Goal: Task Accomplishment & Management: Complete application form

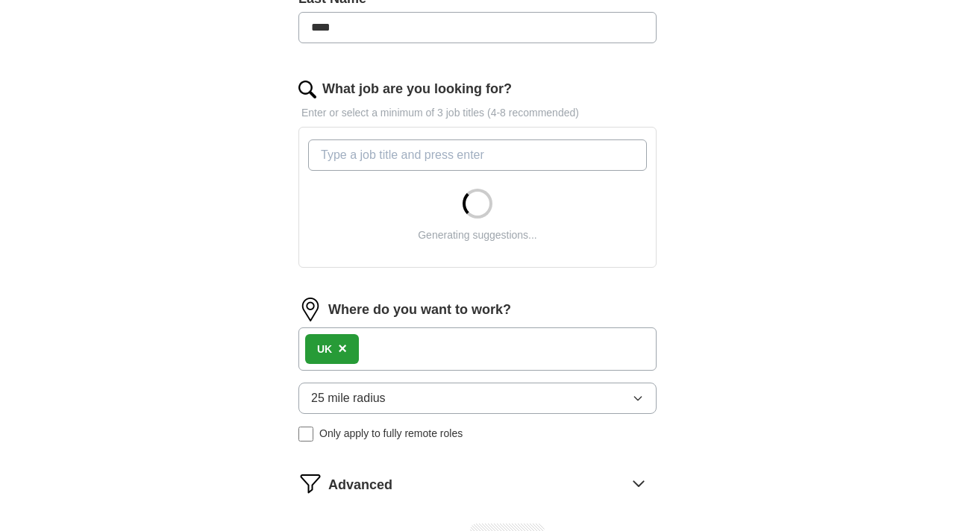
scroll to position [426, 0]
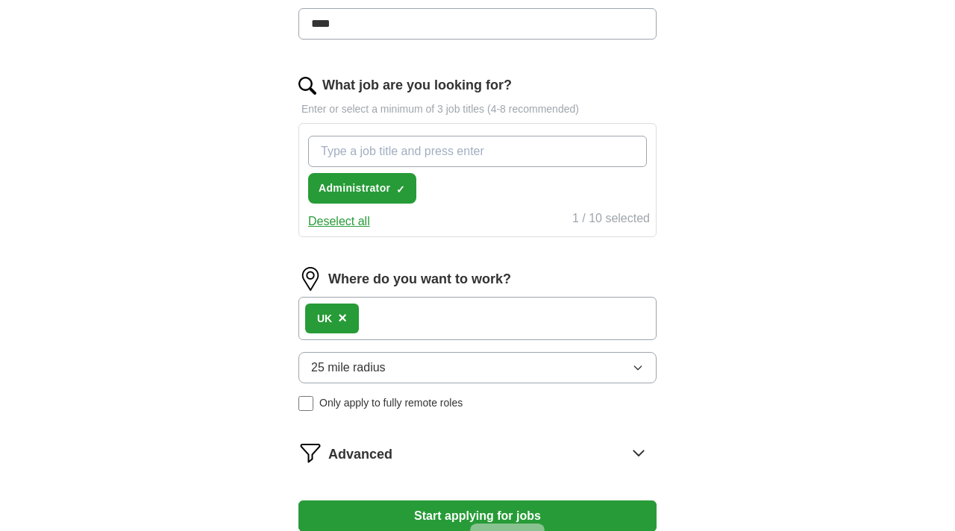
click at [346, 231] on div "Administrator ✓ × Deselect all 1 / 10 selected" at bounding box center [477, 180] width 358 height 114
click at [344, 223] on button "Deselect all" at bounding box center [339, 222] width 62 height 18
click at [418, 151] on input "What job are you looking for?" at bounding box center [477, 151] width 339 height 31
type input "developer"
click at [690, 229] on div "**********" at bounding box center [477, 137] width 477 height 869
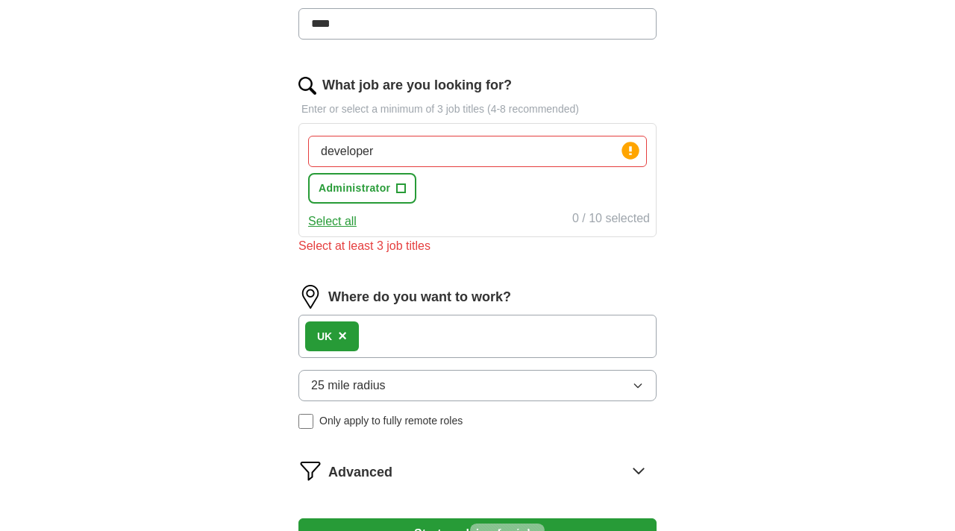
click at [518, 150] on input "developer" at bounding box center [477, 151] width 339 height 31
click at [327, 225] on button "Select all" at bounding box center [332, 222] width 48 height 18
click at [401, 160] on input "developer" at bounding box center [477, 151] width 339 height 31
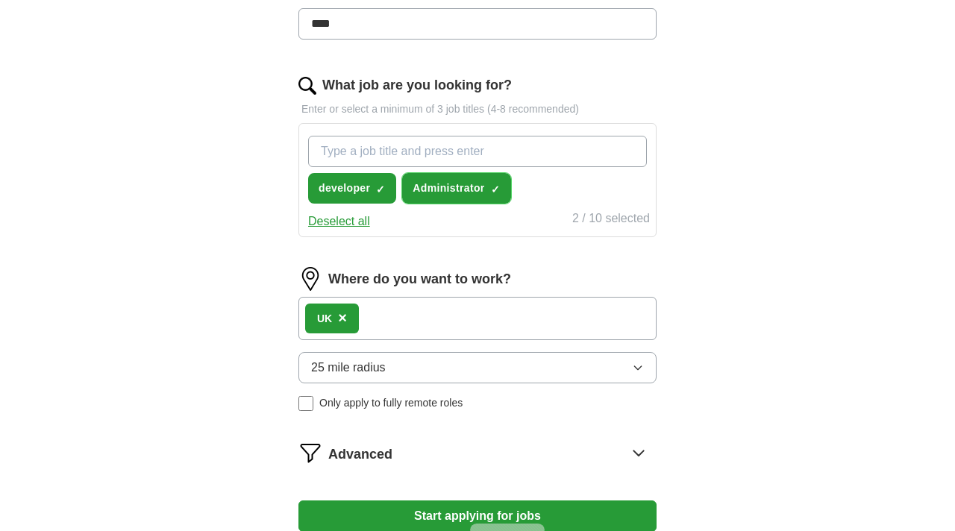
click at [0, 0] on span "×" at bounding box center [0, 0] width 0 height 0
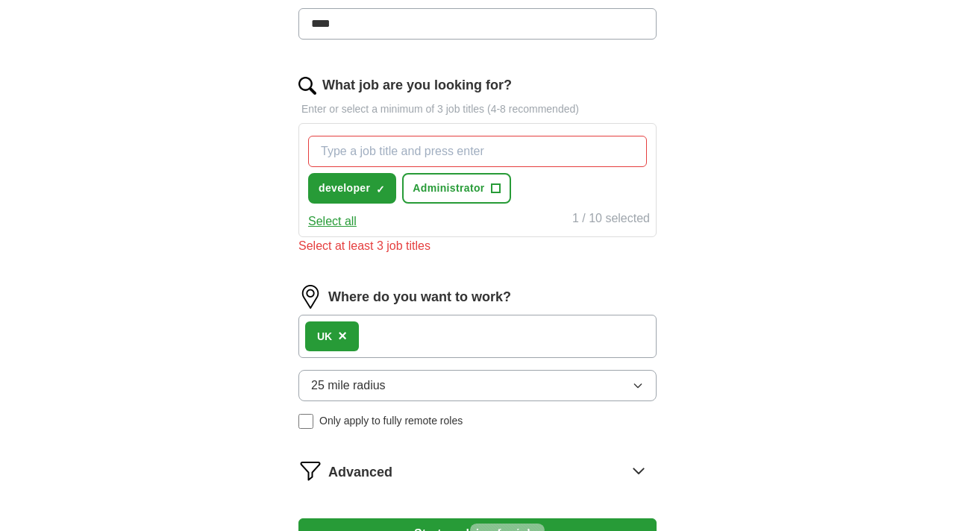
click at [512, 234] on div "developer ✓ × Administrator + Select all 1 / 10 selected" at bounding box center [477, 180] width 358 height 114
click at [405, 154] on input "What job are you looking for?" at bounding box center [477, 151] width 339 height 31
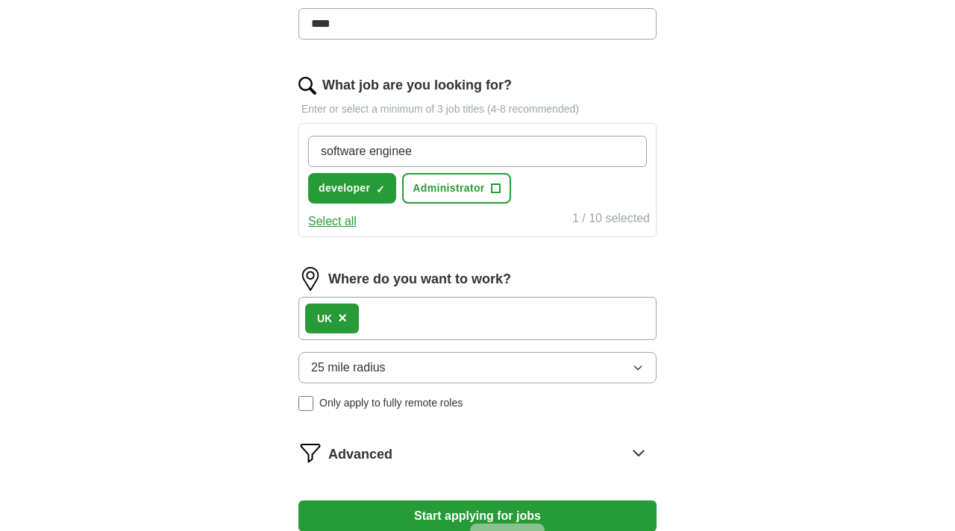
type input "software engineer"
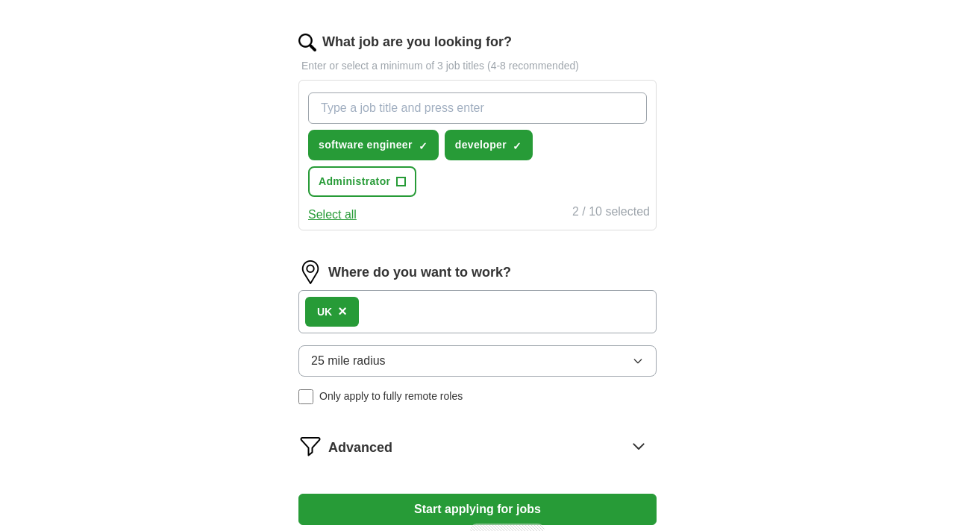
scroll to position [475, 0]
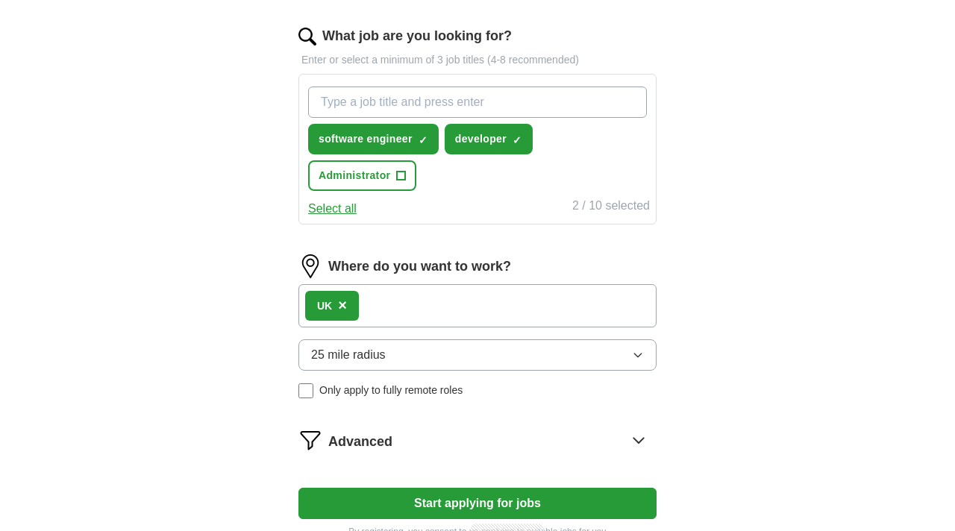
click at [581, 288] on div "Where do you want to work? UK × 25 mile radius Only apply to fully remote roles" at bounding box center [477, 332] width 358 height 156
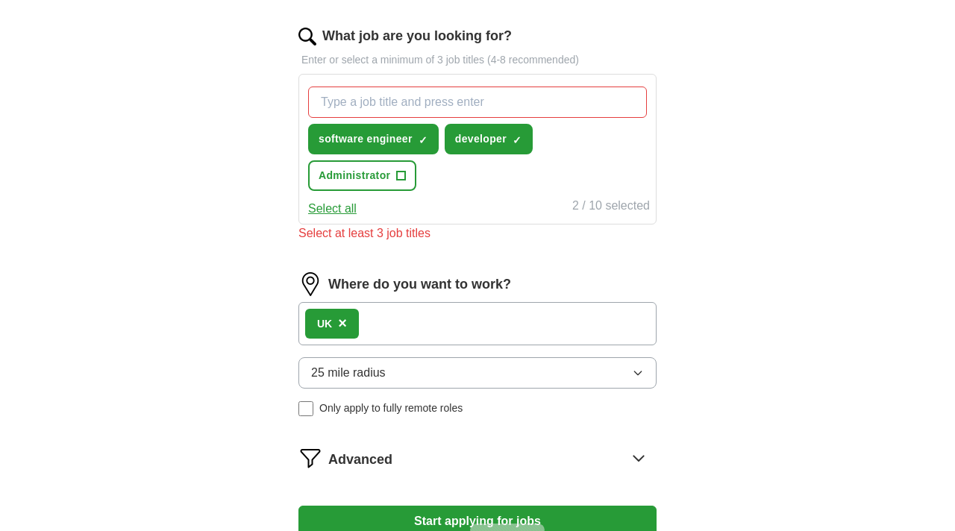
click at [548, 313] on div "UK ×" at bounding box center [477, 323] width 358 height 43
click at [451, 319] on div "UK ×" at bounding box center [477, 323] width 358 height 43
click at [402, 374] on button "25 mile radius" at bounding box center [477, 372] width 358 height 31
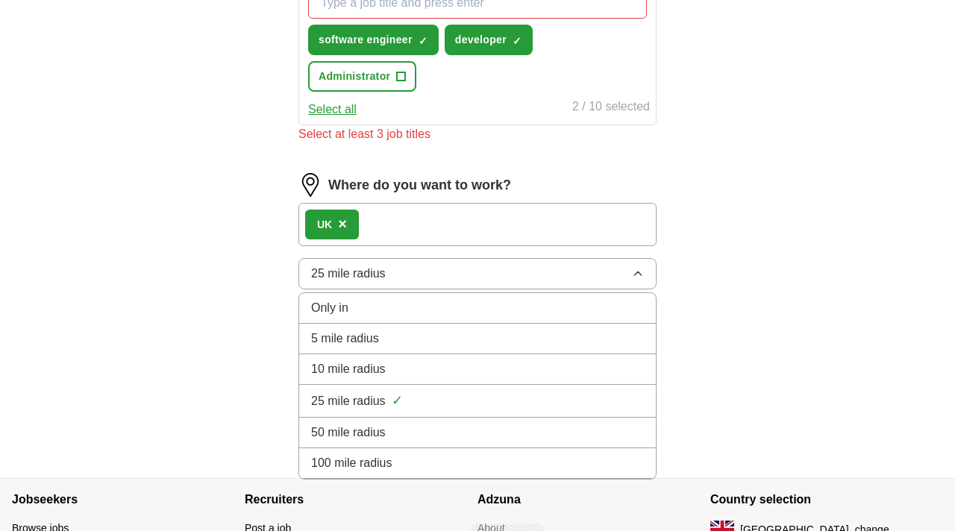
scroll to position [578, 0]
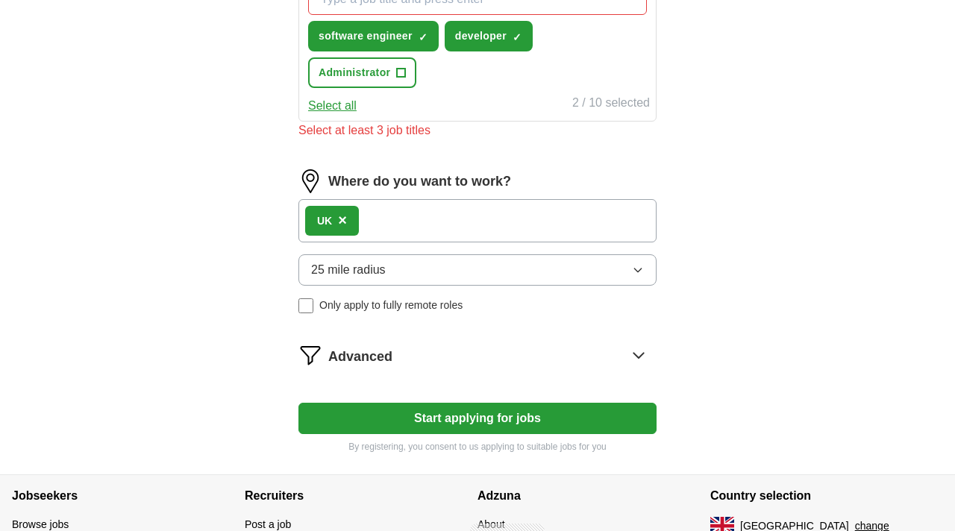
click at [433, 272] on button "25 mile radius" at bounding box center [477, 269] width 358 height 31
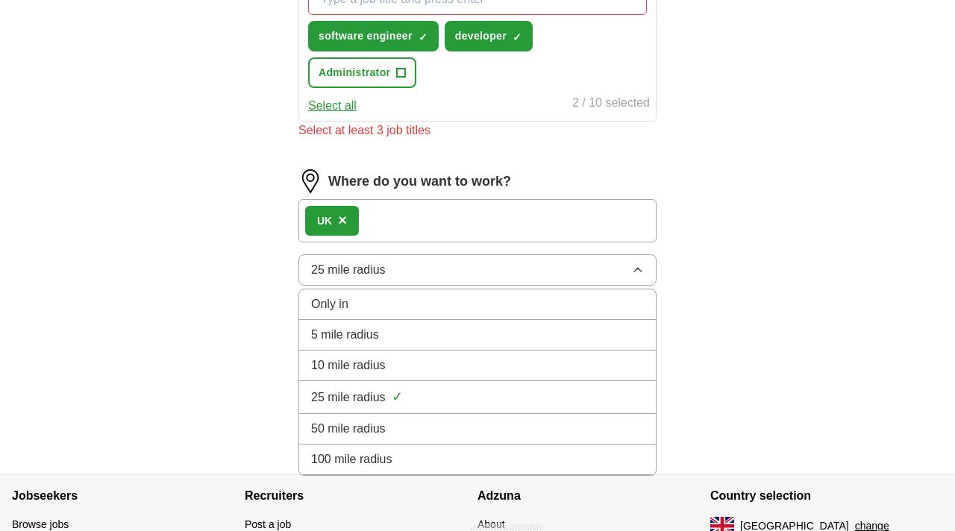
click at [363, 452] on span "100 mile radius" at bounding box center [351, 460] width 81 height 18
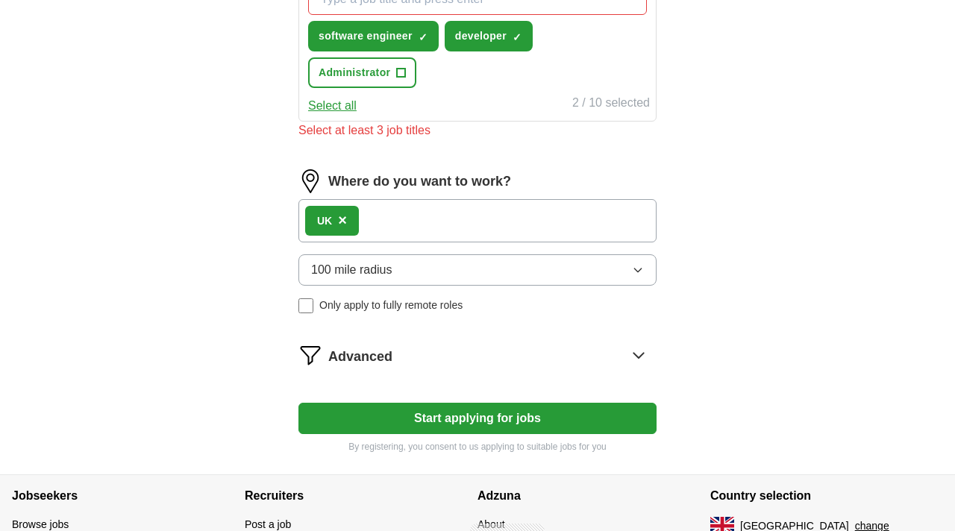
click at [418, 233] on div "UK ×" at bounding box center [477, 220] width 358 height 43
click at [386, 219] on div "UK ×" at bounding box center [477, 220] width 358 height 43
click at [386, 364] on span "Advanced" at bounding box center [360, 357] width 64 height 20
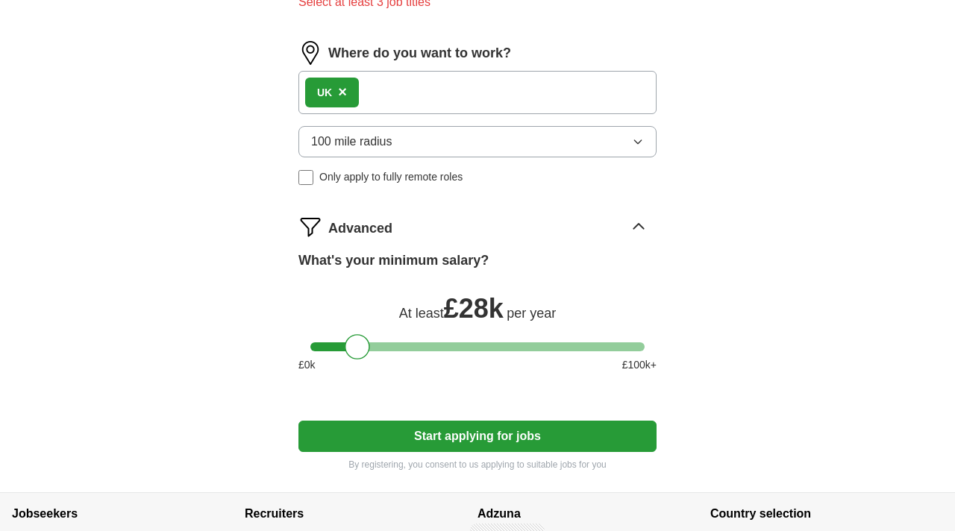
scroll to position [801, 0]
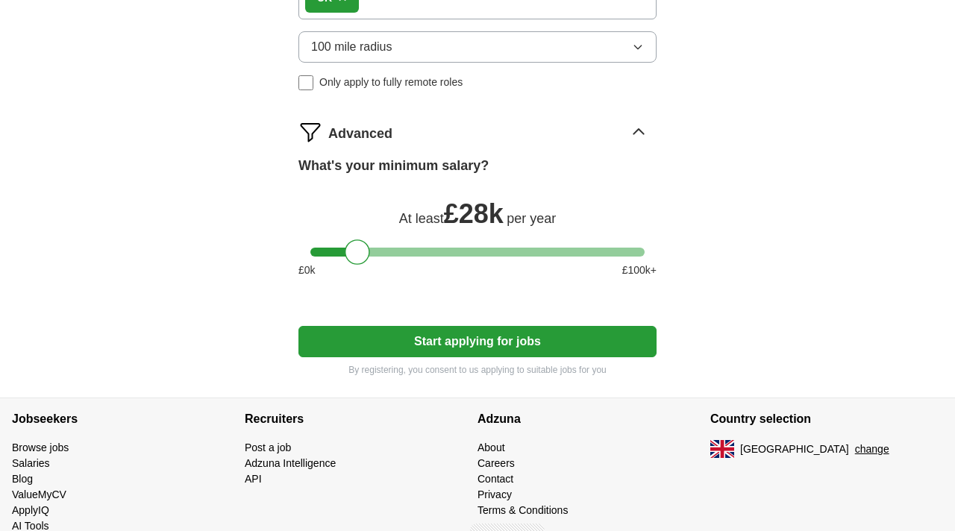
click at [439, 349] on button "Start applying for jobs" at bounding box center [477, 341] width 358 height 31
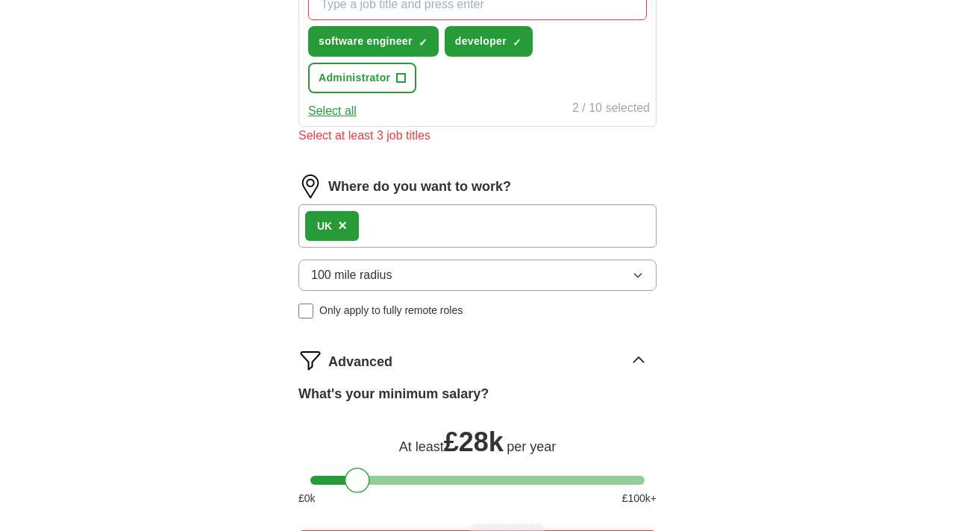
scroll to position [486, 0]
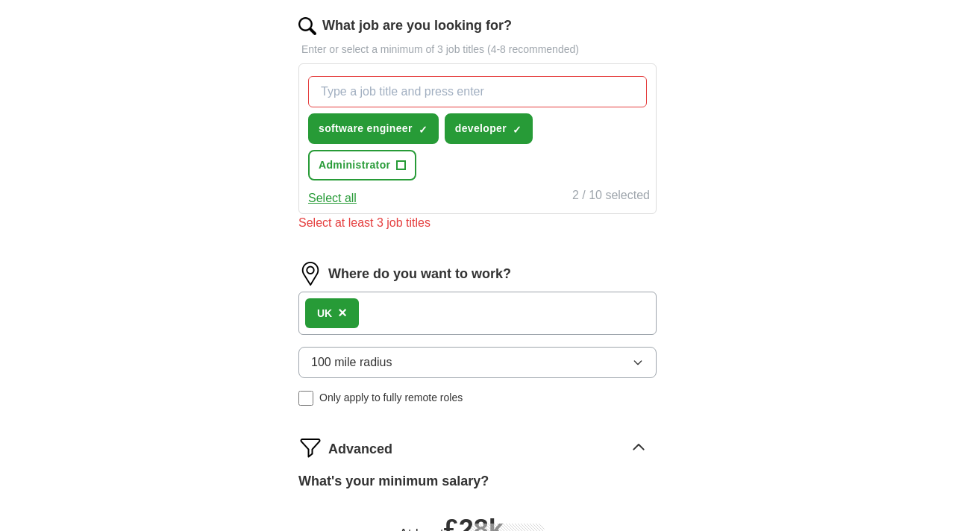
click at [402, 91] on input "What job are you looking for?" at bounding box center [477, 91] width 339 height 31
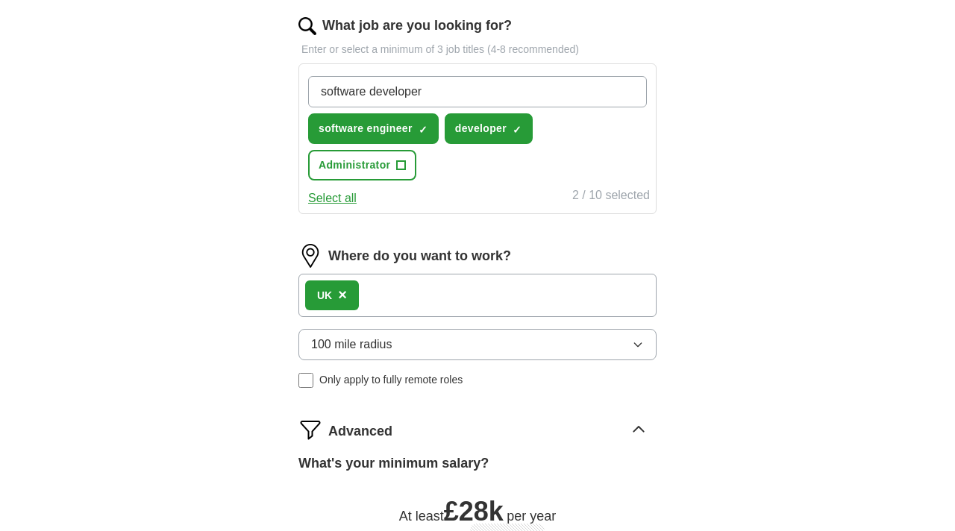
type input "software developer"
click at [871, 471] on div "**********" at bounding box center [477, 161] width 955 height 1202
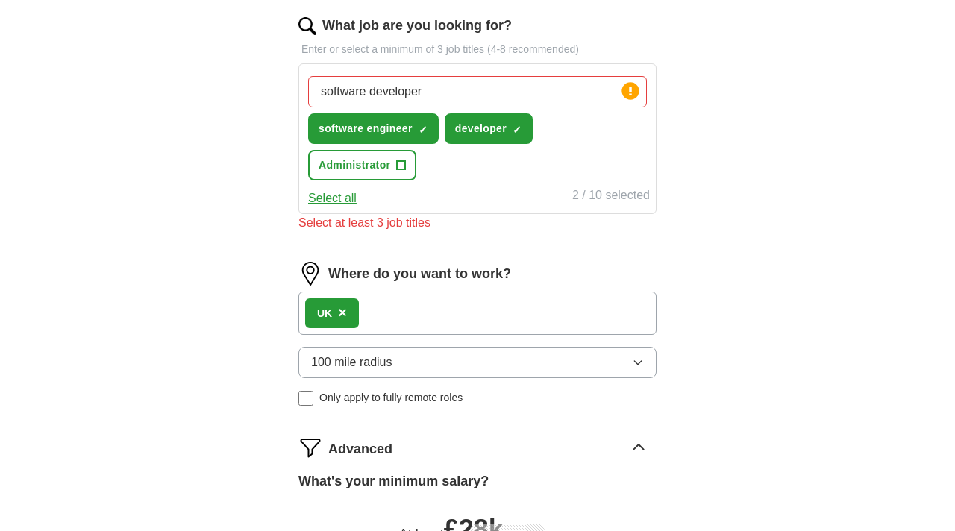
click at [492, 101] on input "software developer" at bounding box center [477, 91] width 339 height 31
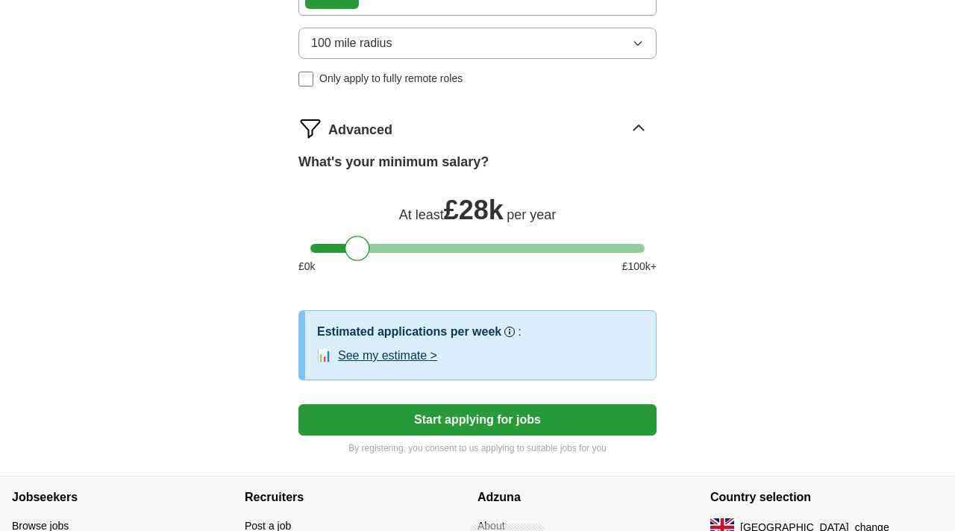
scroll to position [788, 0]
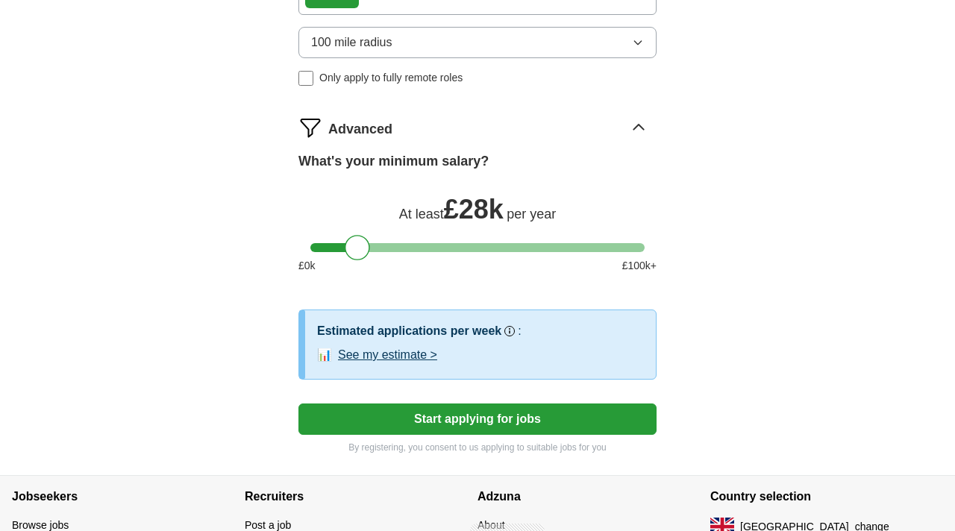
click at [510, 418] on button "Start applying for jobs" at bounding box center [477, 419] width 358 height 31
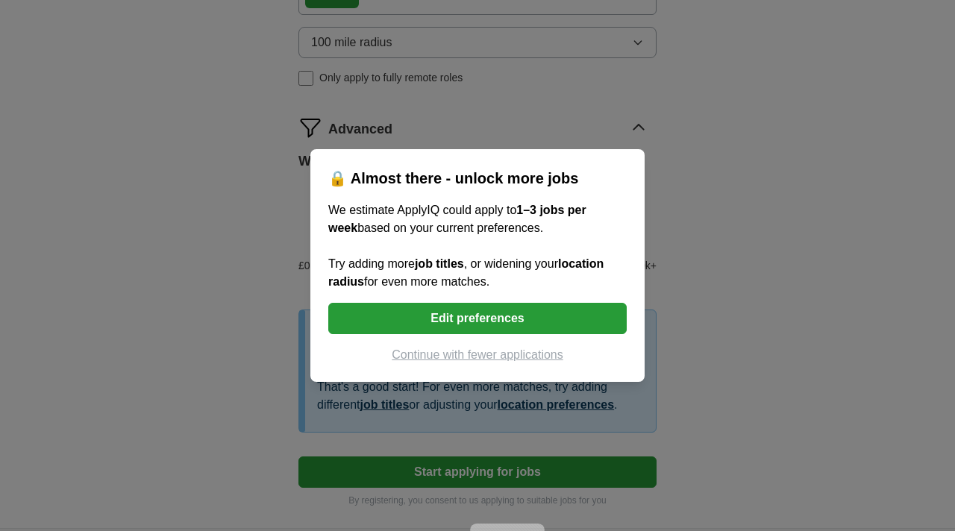
click at [509, 319] on button "Edit preferences" at bounding box center [477, 318] width 298 height 31
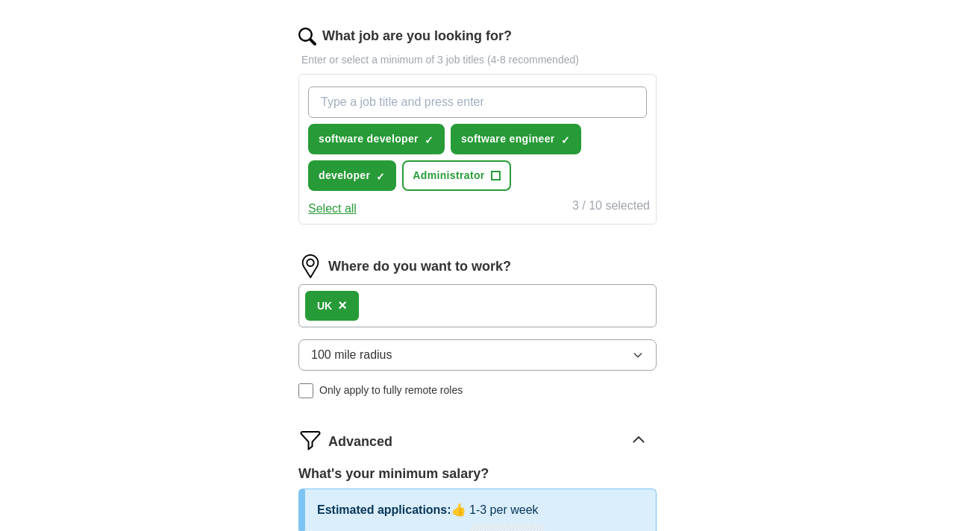
scroll to position [474, 0]
click at [536, 115] on input "What job are you looking for?" at bounding box center [477, 102] width 339 height 31
paste input "Junior Developer"
type input "Junior Developer"
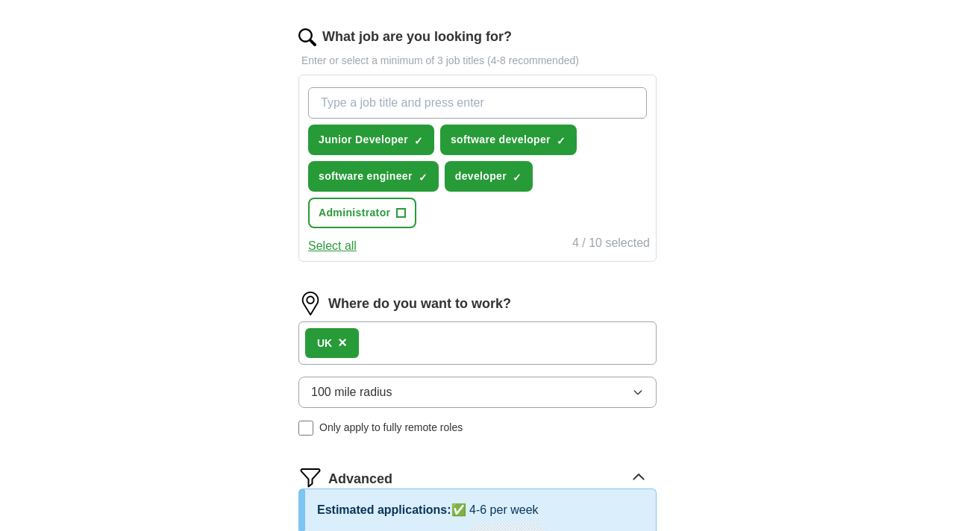
click at [409, 112] on input "What job are you looking for?" at bounding box center [477, 102] width 339 height 31
paste input "Application Developer Intern"
type input "Application Developer Intern"
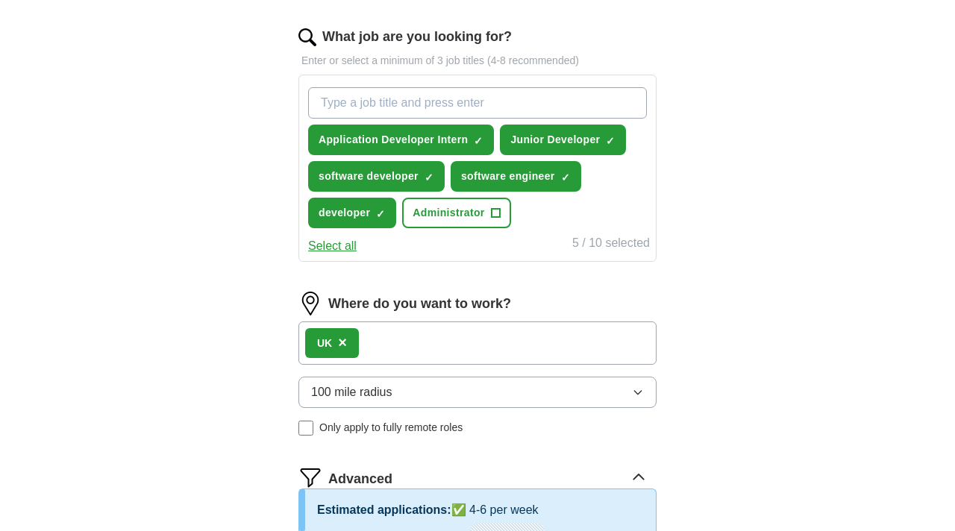
paste input "Systems Analyst Intern"
type input "Systems Analyst Intern"
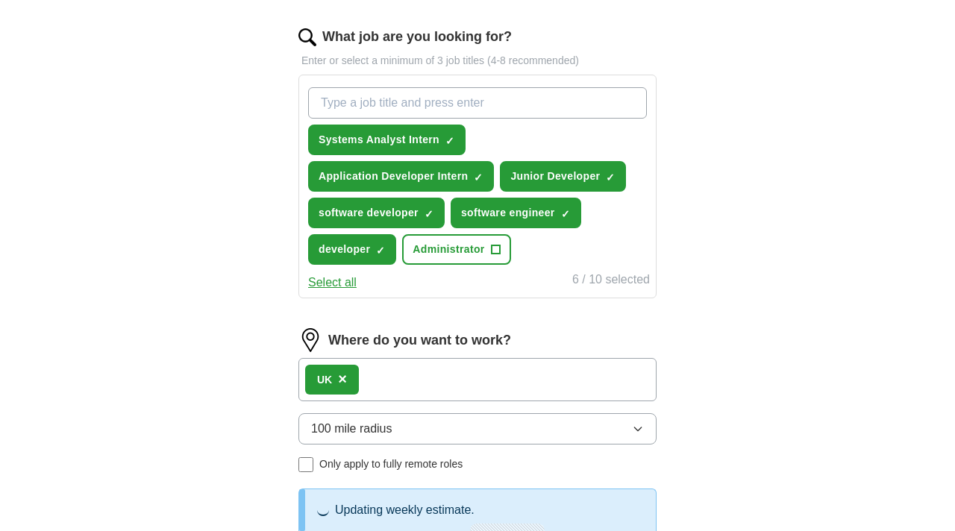
paste input "Systems Analyst Intern"
drag, startPoint x: 461, startPoint y: 99, endPoint x: 379, endPoint y: 100, distance: 82.1
click at [379, 100] on input "Systems Analyst Intern" at bounding box center [477, 102] width 339 height 31
type input "Systems Architect"
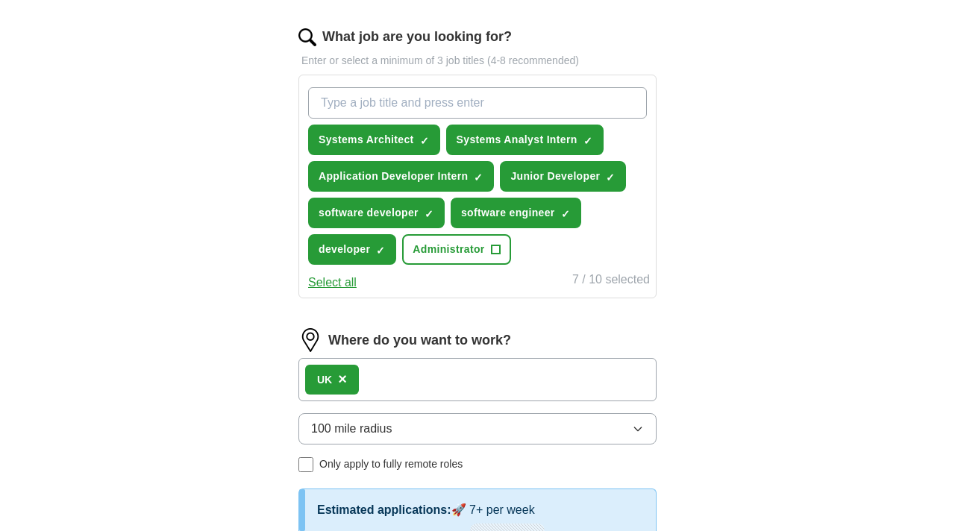
paste input "Junior Software Engineer"
type input "Junior Software Engineer"
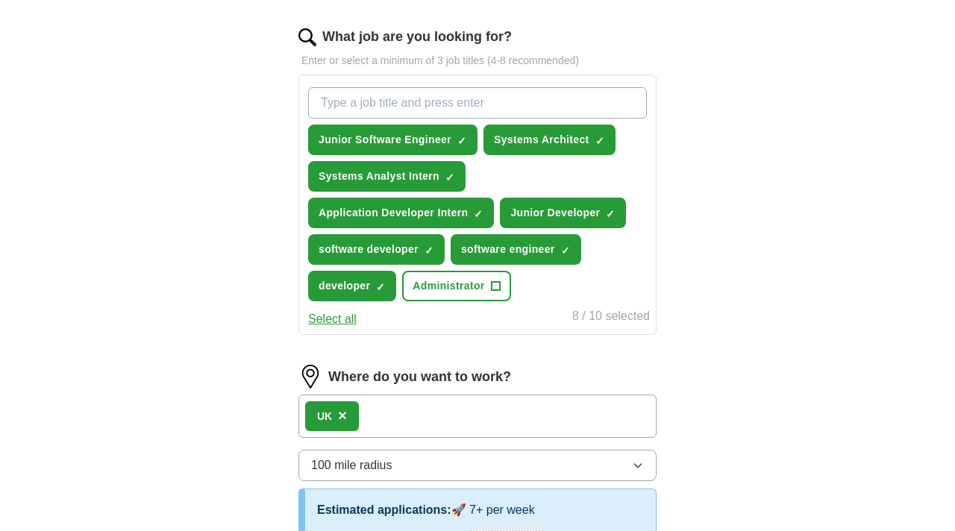
paste input "Web Developer In"
type input "Web Developer"
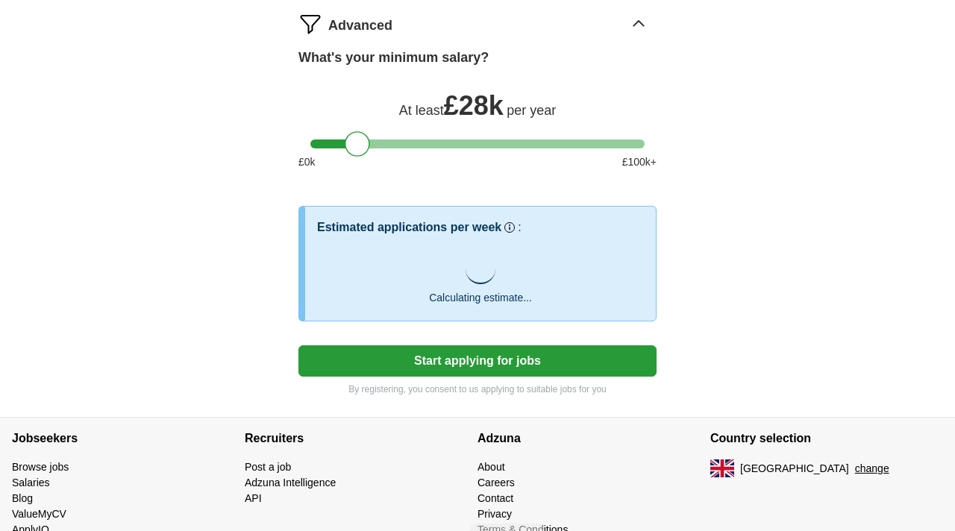
scroll to position [1037, 0]
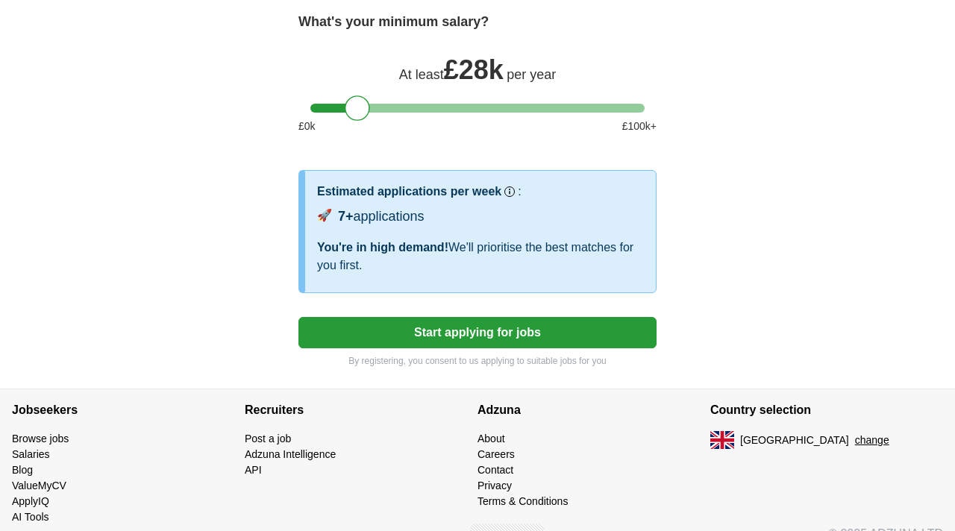
click at [473, 333] on button "Start applying for jobs" at bounding box center [477, 332] width 358 height 31
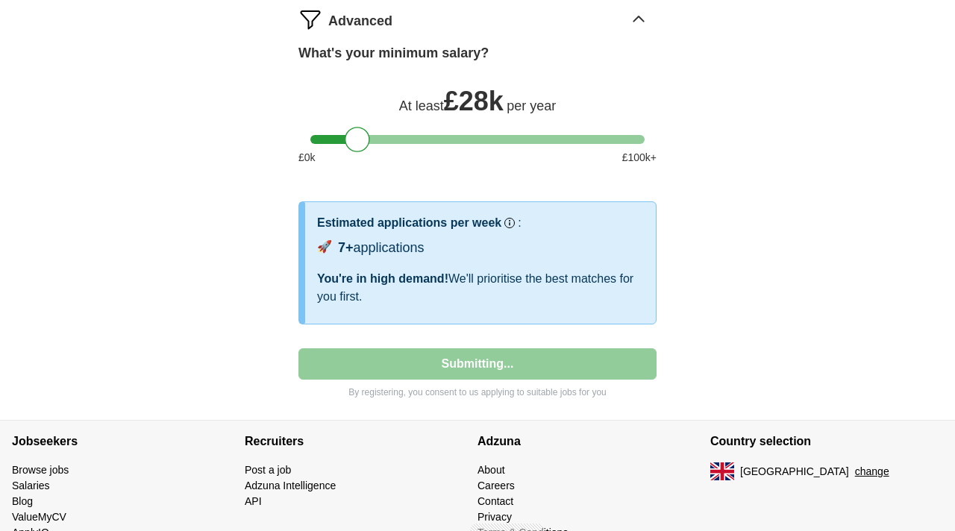
select select "**"
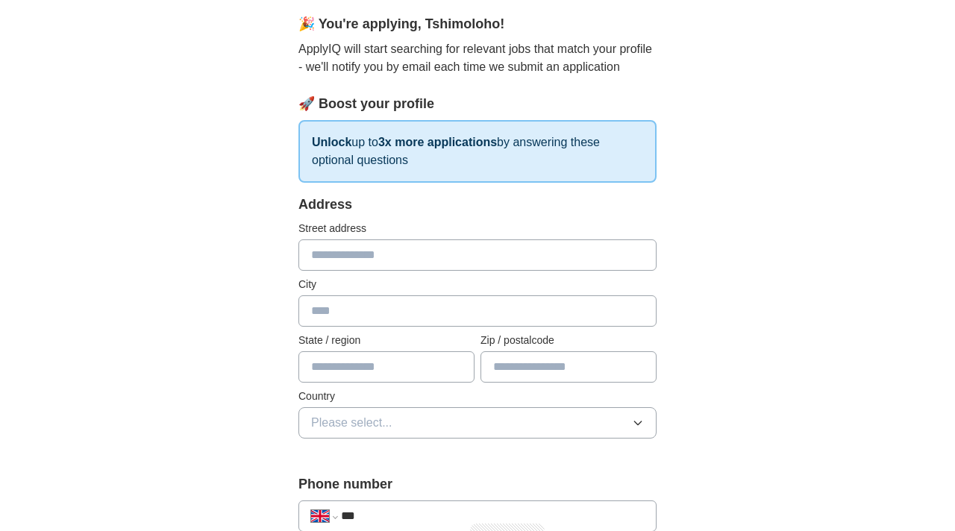
scroll to position [199, 0]
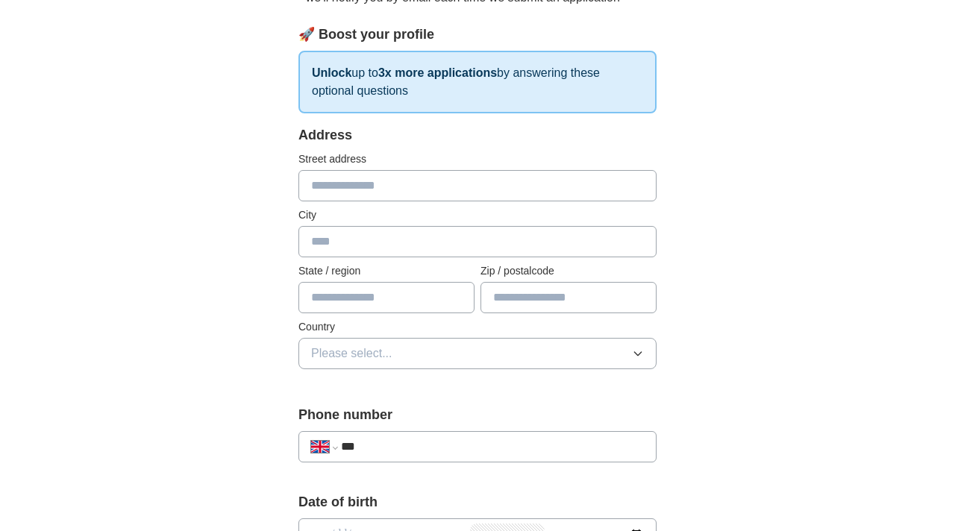
click at [395, 186] on input "text" at bounding box center [477, 185] width 358 height 31
type input "**********"
click at [399, 244] on input "text" at bounding box center [477, 241] width 358 height 31
type input "*"
type input "*********"
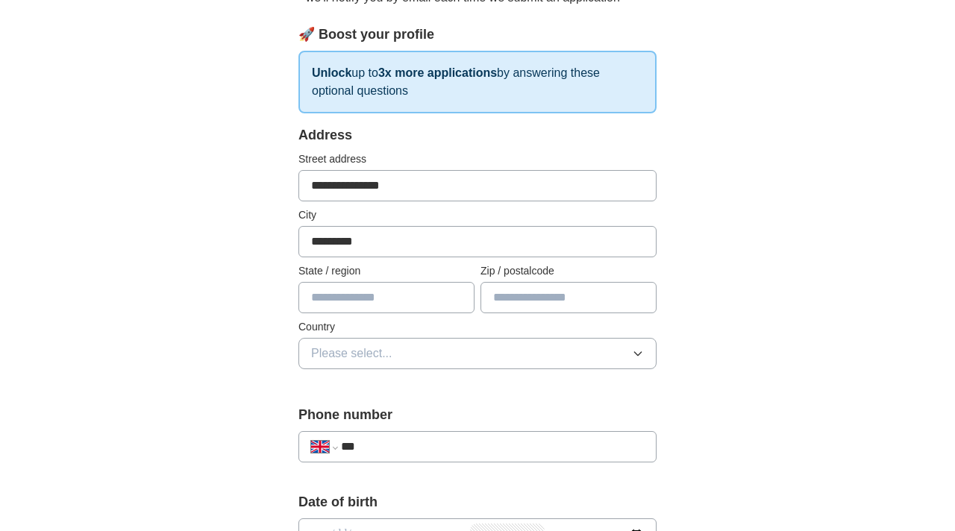
click at [366, 301] on input "text" at bounding box center [386, 297] width 176 height 31
type input "*******"
click at [594, 300] on input "text" at bounding box center [568, 297] width 176 height 31
type input "****"
click at [488, 342] on button "Please select..." at bounding box center [477, 353] width 358 height 31
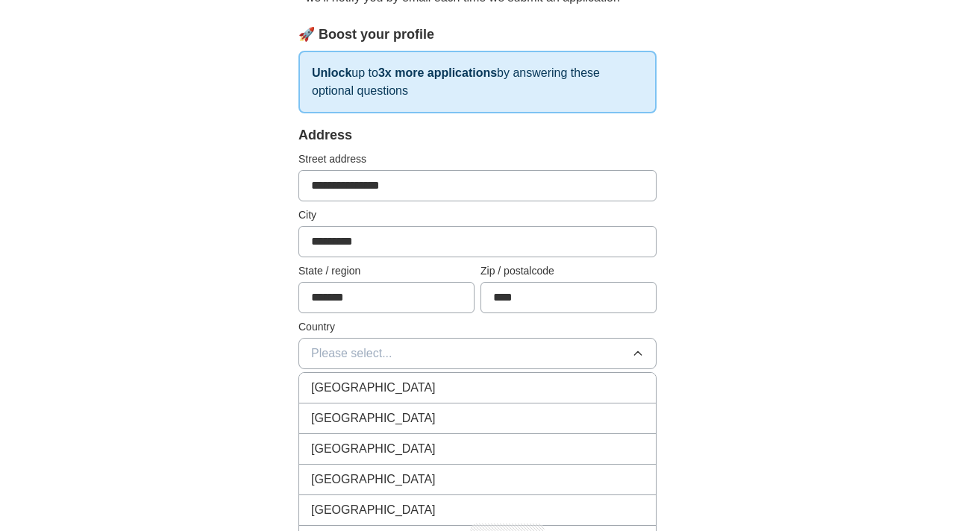
click at [488, 342] on button "Please select..." at bounding box center [477, 353] width 358 height 31
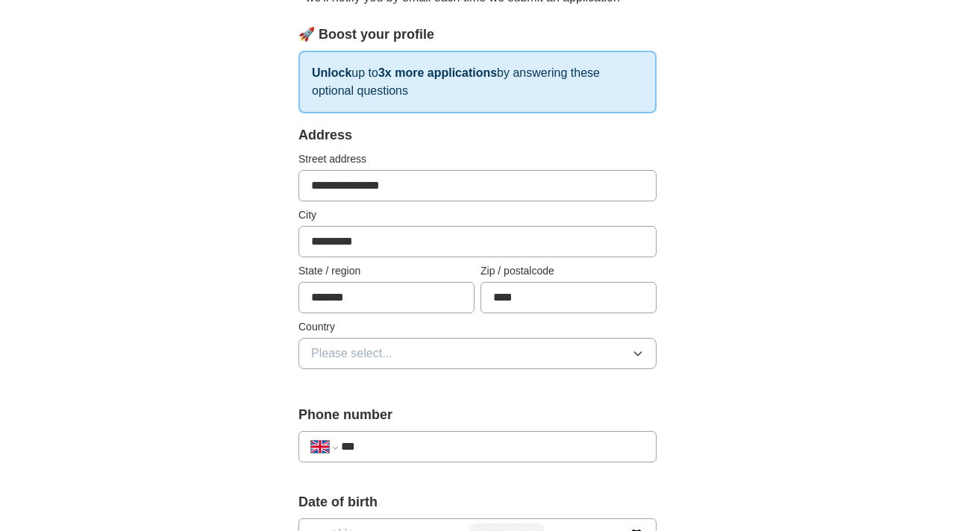
click at [488, 342] on button "Please select..." at bounding box center [477, 353] width 358 height 31
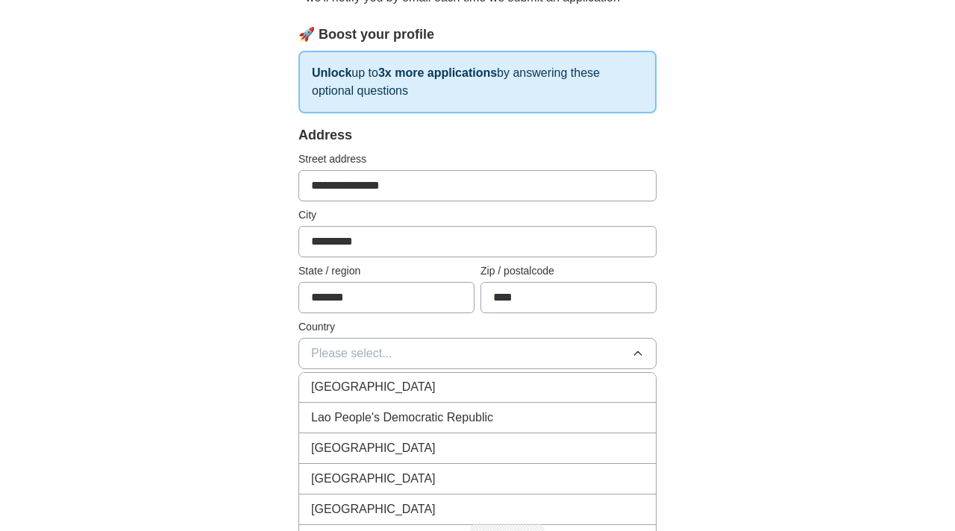
scroll to position [3971, 0]
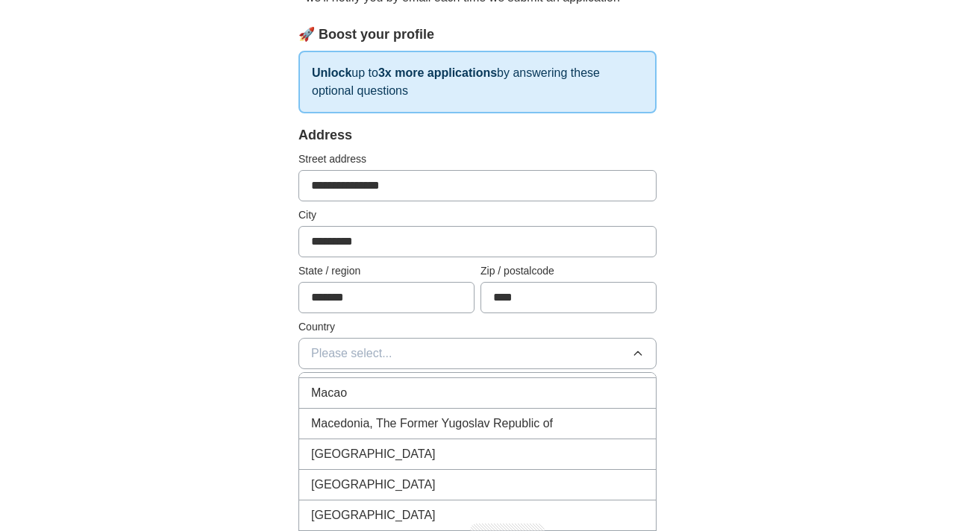
click at [408, 356] on button "Please select..." at bounding box center [477, 353] width 358 height 31
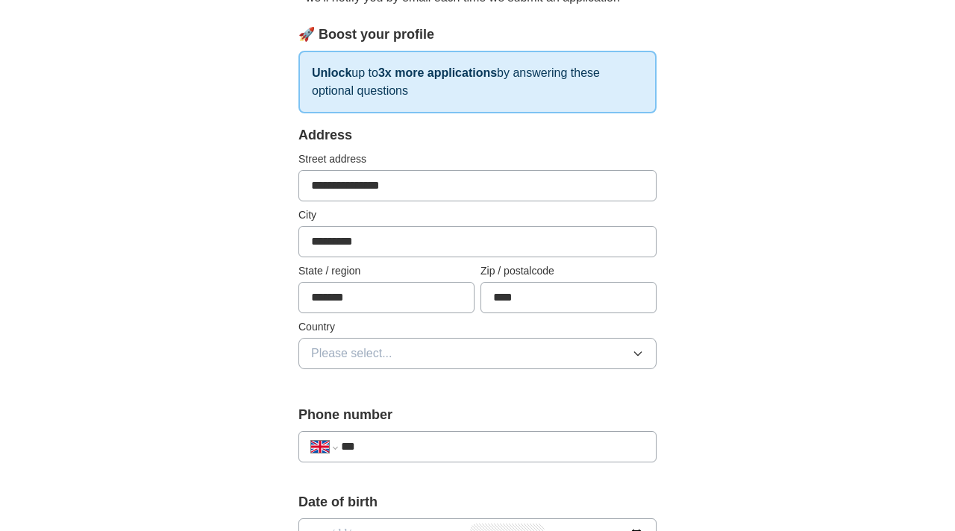
click at [408, 356] on button "Please select..." at bounding box center [477, 353] width 358 height 31
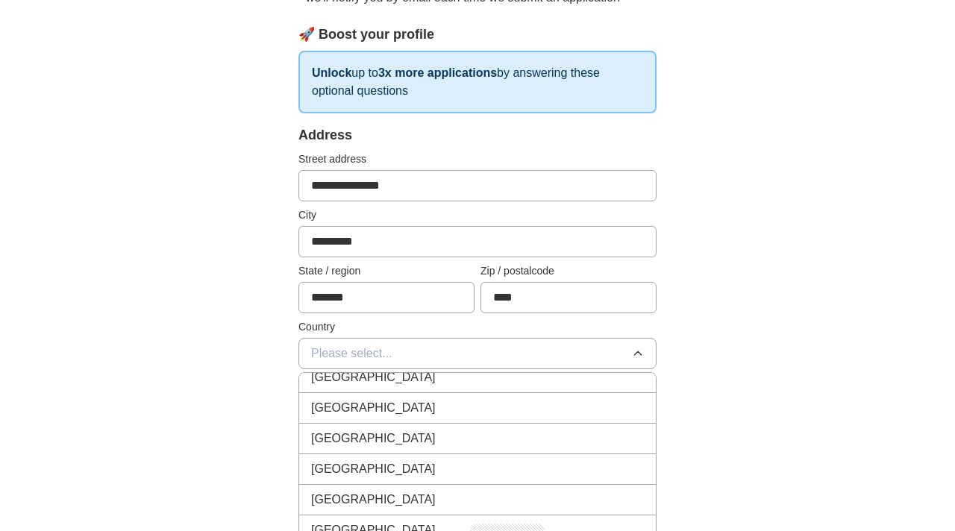
scroll to position [6079, 0]
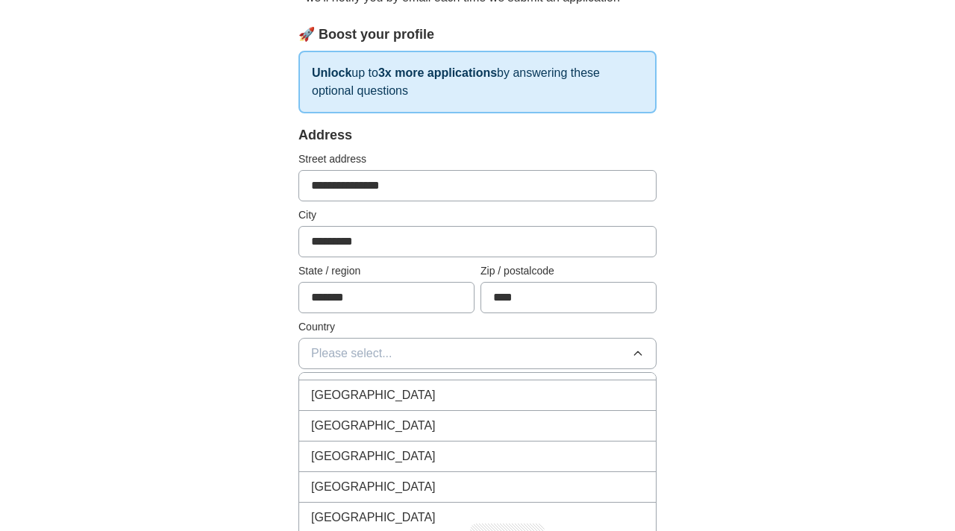
click at [410, 521] on div "[GEOGRAPHIC_DATA]" at bounding box center [477, 518] width 333 height 18
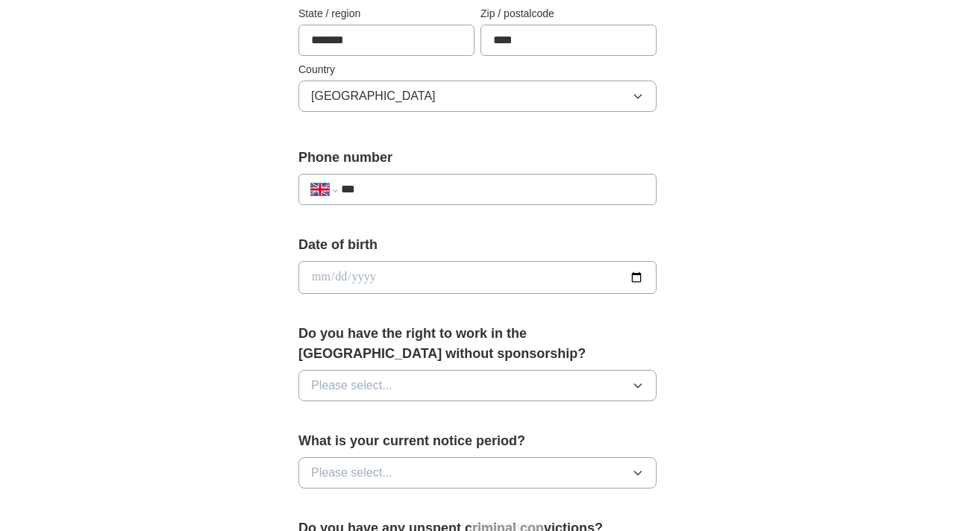
scroll to position [473, 0]
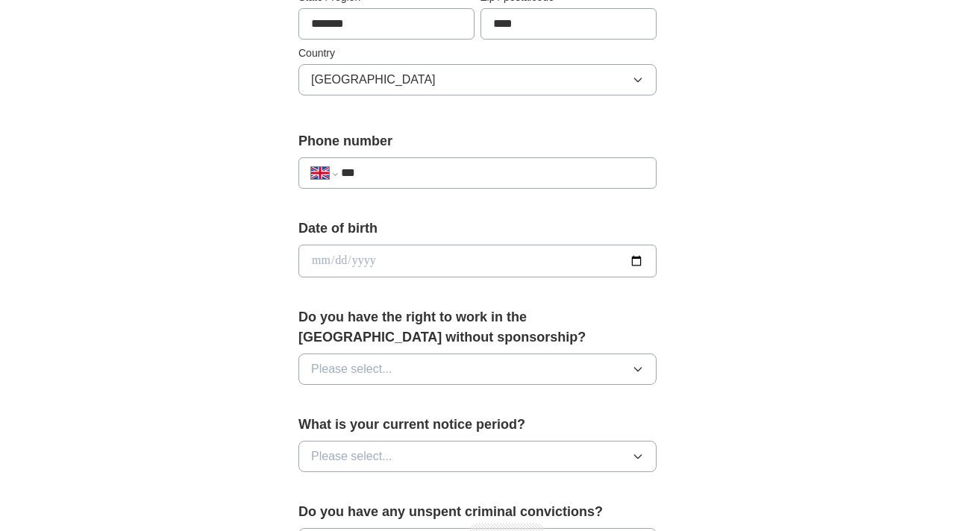
click at [452, 173] on input "***" at bounding box center [492, 173] width 303 height 18
click at [317, 177] on select "**********" at bounding box center [323, 173] width 25 height 18
select select "**"
type input "**********"
click at [497, 257] on input "date" at bounding box center [477, 261] width 358 height 33
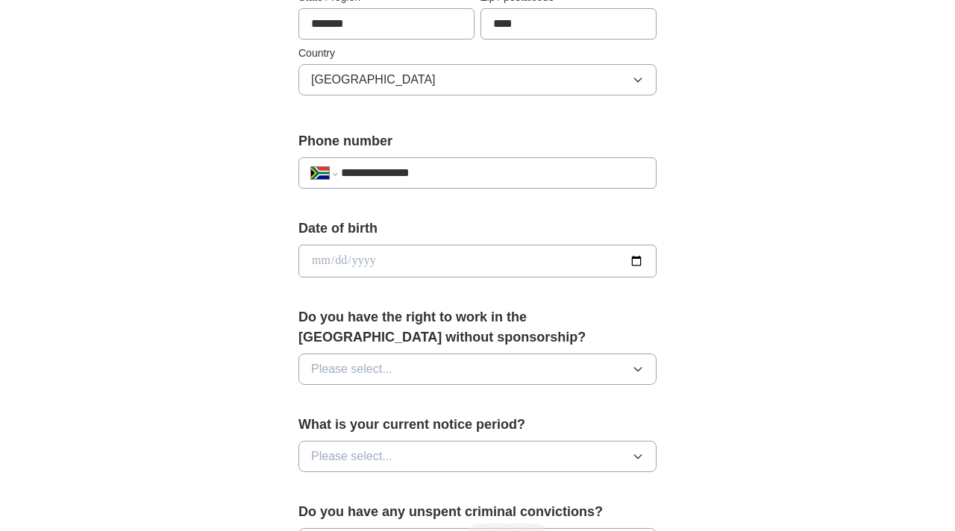
click at [636, 254] on input "date" at bounding box center [477, 261] width 358 height 33
type input "**********"
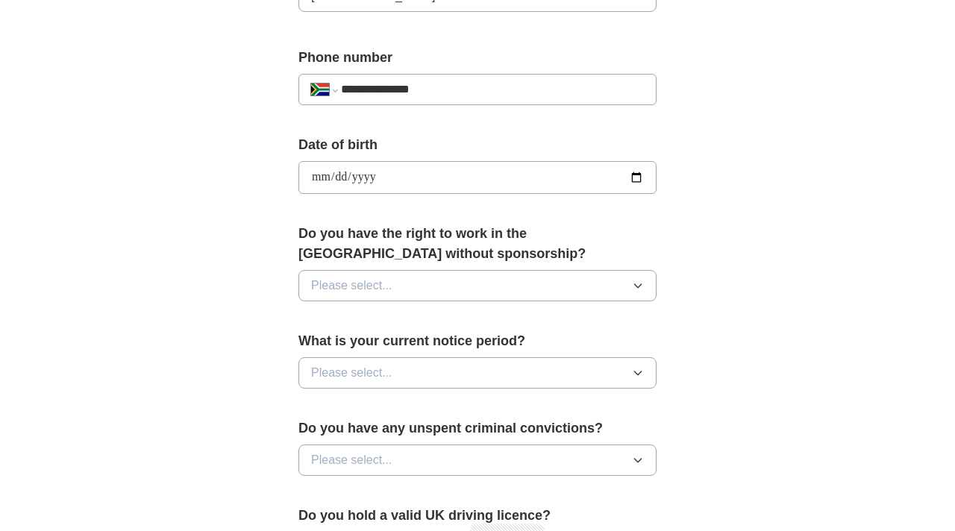
click at [535, 285] on button "Please select..." at bounding box center [477, 285] width 358 height 31
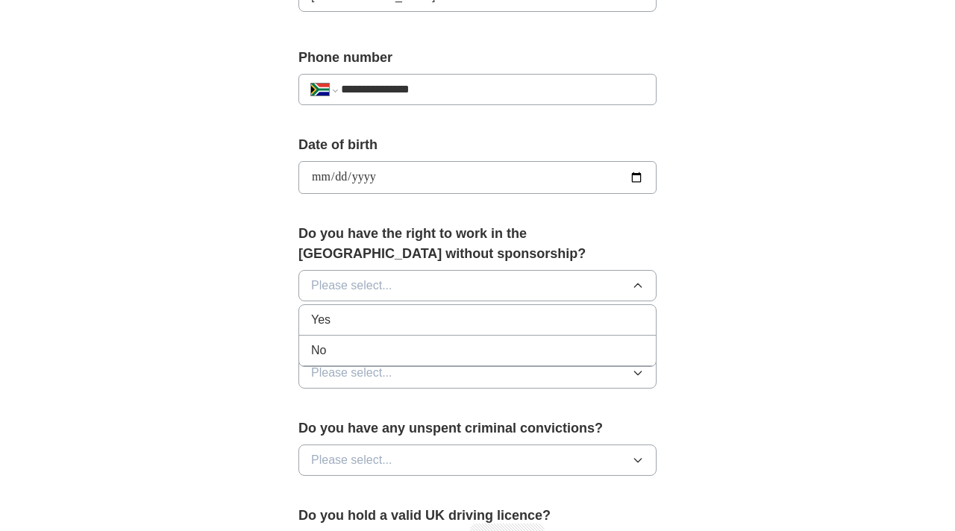
click at [471, 351] on div "No" at bounding box center [477, 351] width 333 height 18
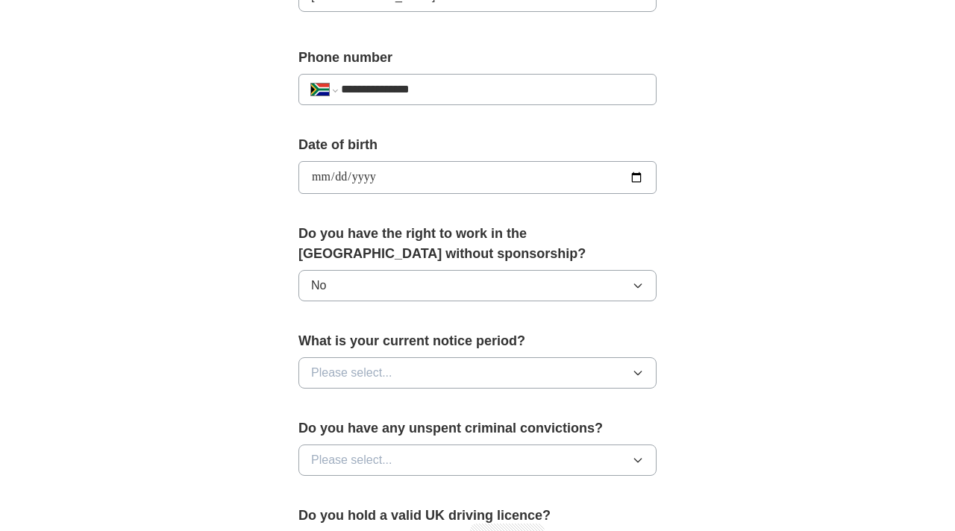
scroll to position [627, 0]
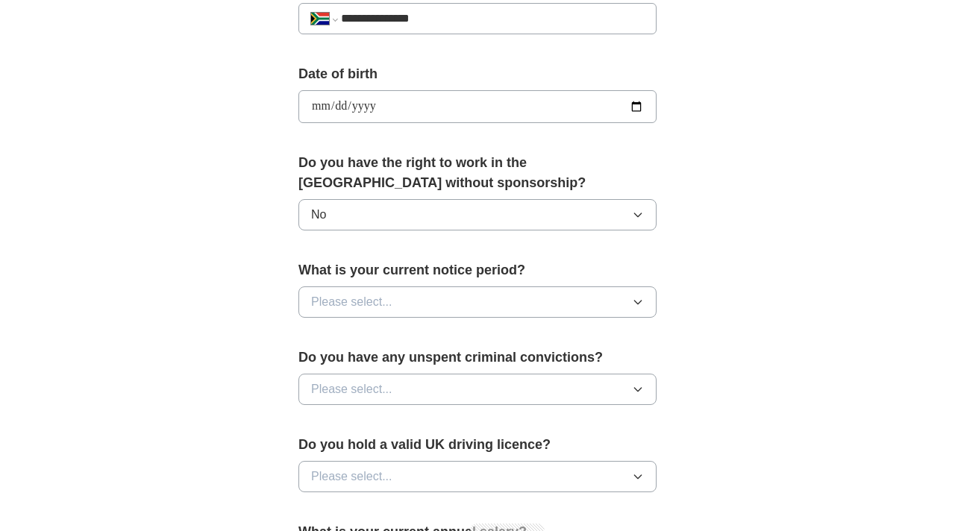
click at [486, 314] on button "Please select..." at bounding box center [477, 301] width 358 height 31
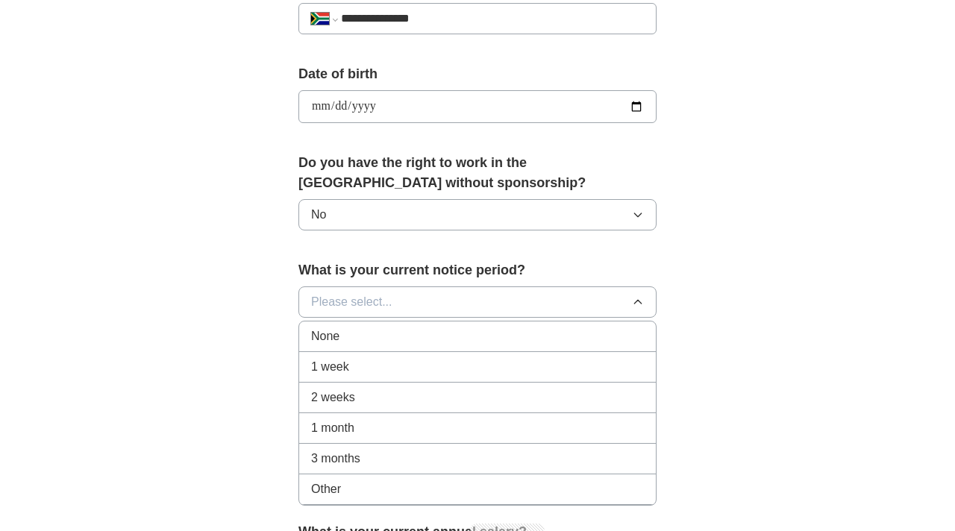
click at [445, 424] on div "1 month" at bounding box center [477, 428] width 333 height 18
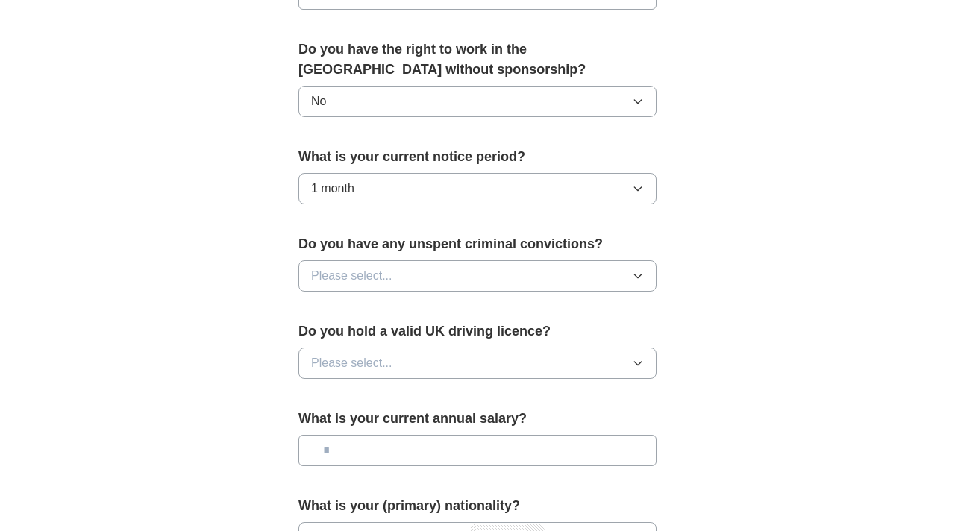
scroll to position [762, 0]
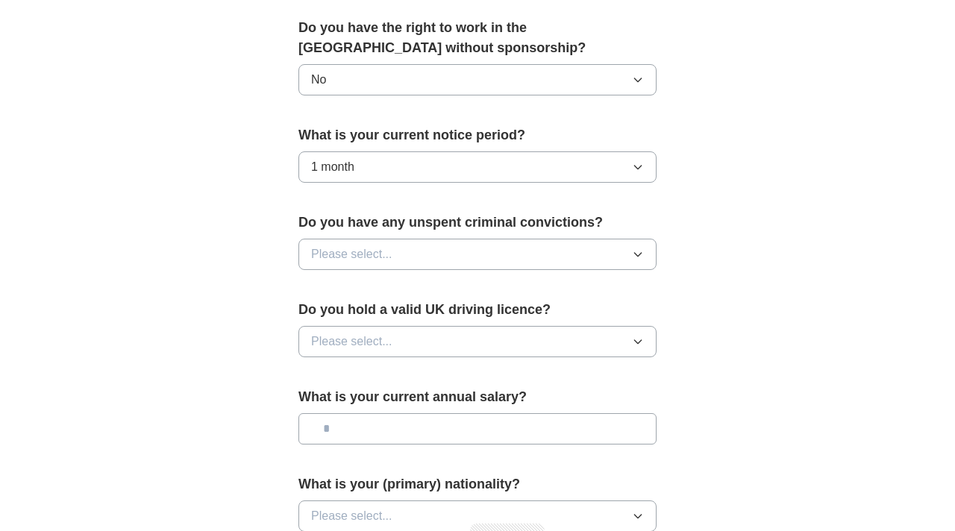
click at [451, 246] on button "Please select..." at bounding box center [477, 254] width 358 height 31
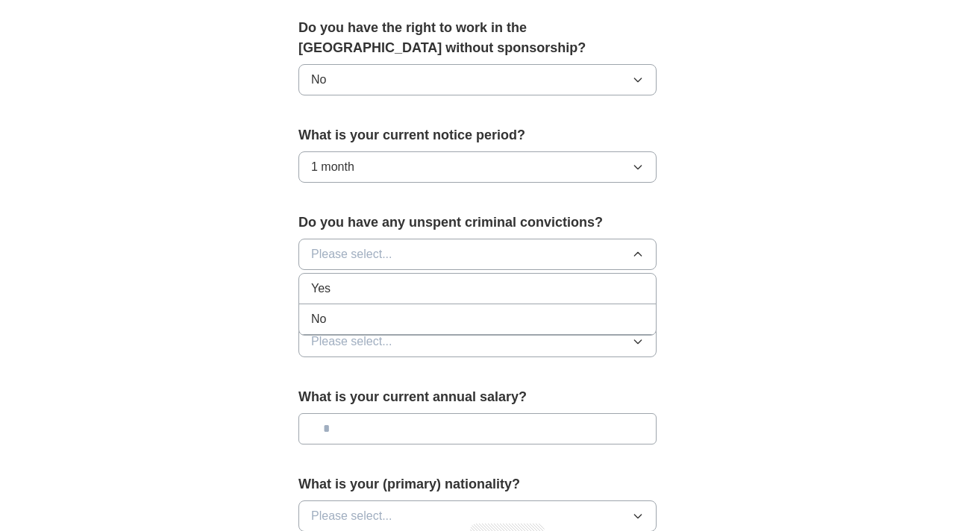
click at [439, 319] on div "No" at bounding box center [477, 319] width 333 height 18
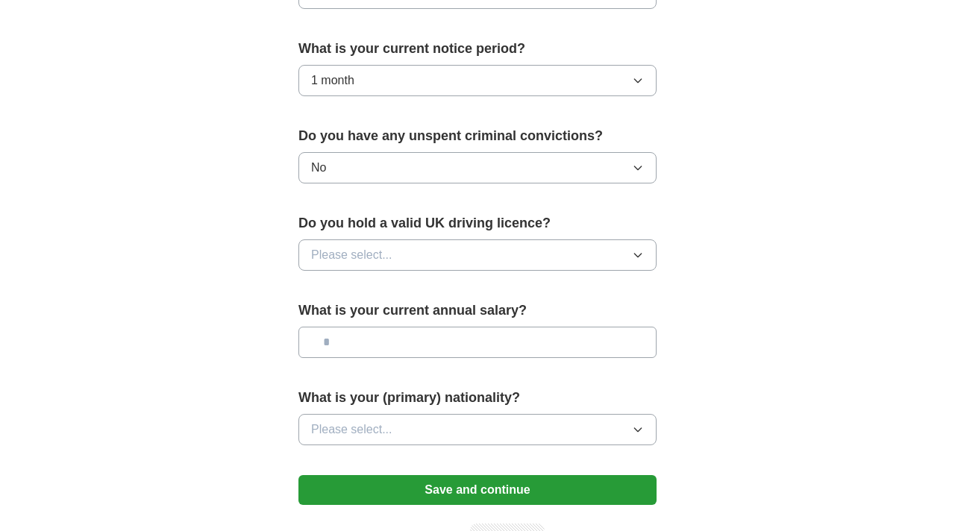
scroll to position [865, 0]
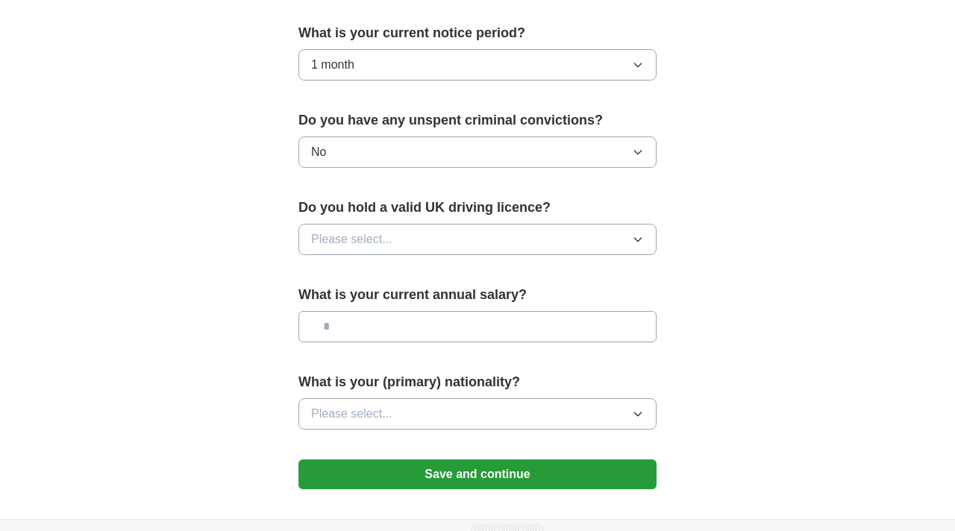
click at [398, 237] on button "Please select..." at bounding box center [477, 239] width 358 height 31
click at [390, 301] on div "No" at bounding box center [477, 304] width 333 height 18
click at [390, 331] on input "text" at bounding box center [477, 326] width 358 height 31
click at [575, 382] on label "What is your (primary) nationality?" at bounding box center [477, 382] width 358 height 20
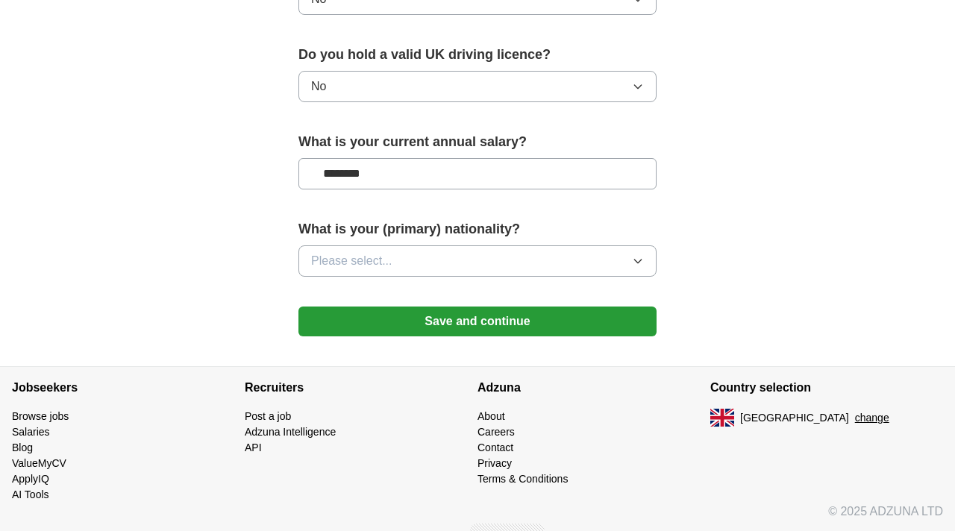
scroll to position [1020, 0]
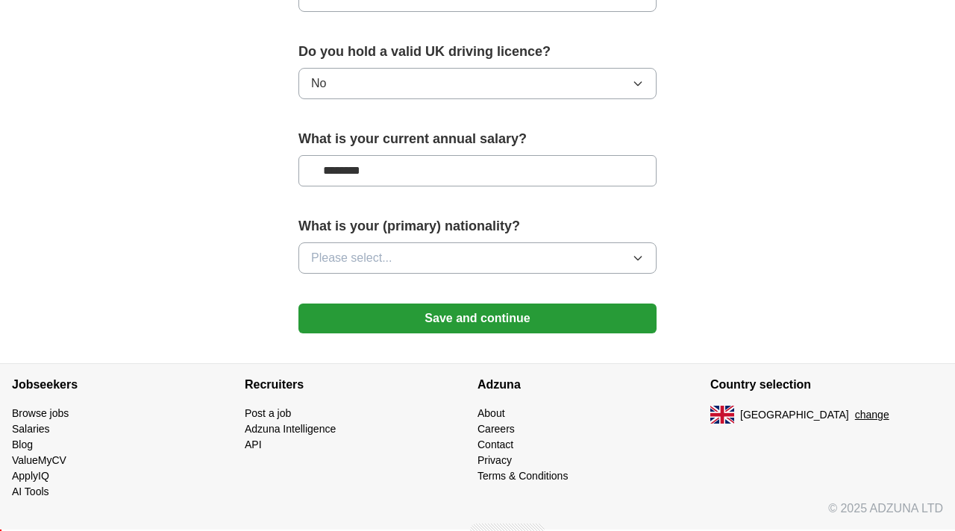
click at [390, 170] on input "********" at bounding box center [477, 170] width 358 height 31
type input "**"
type input "********"
click at [461, 258] on button "Please select..." at bounding box center [477, 257] width 358 height 31
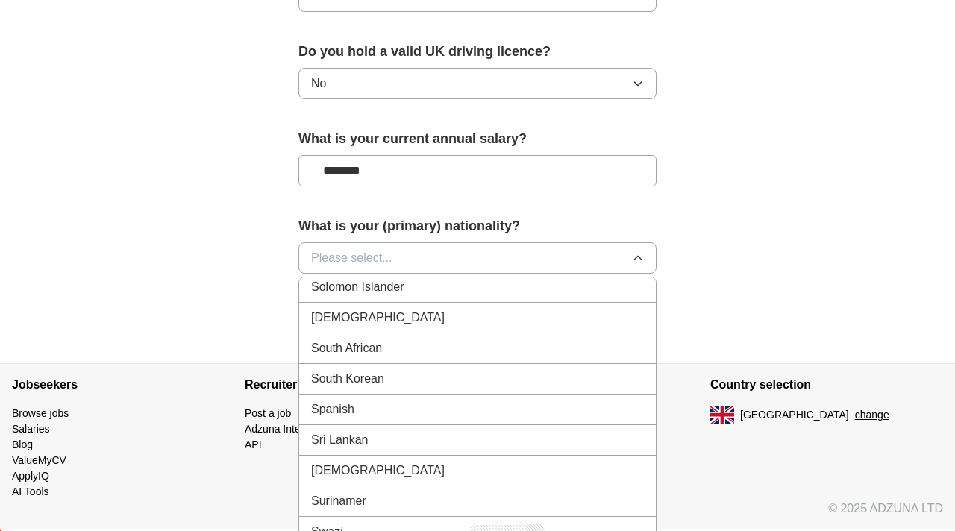
scroll to position [4896, 0]
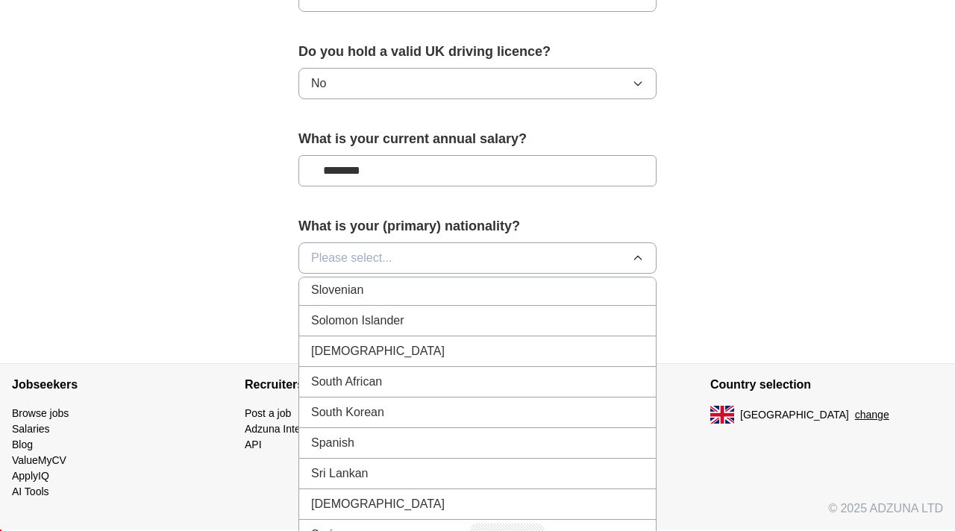
click at [448, 394] on li "South African" at bounding box center [477, 382] width 357 height 31
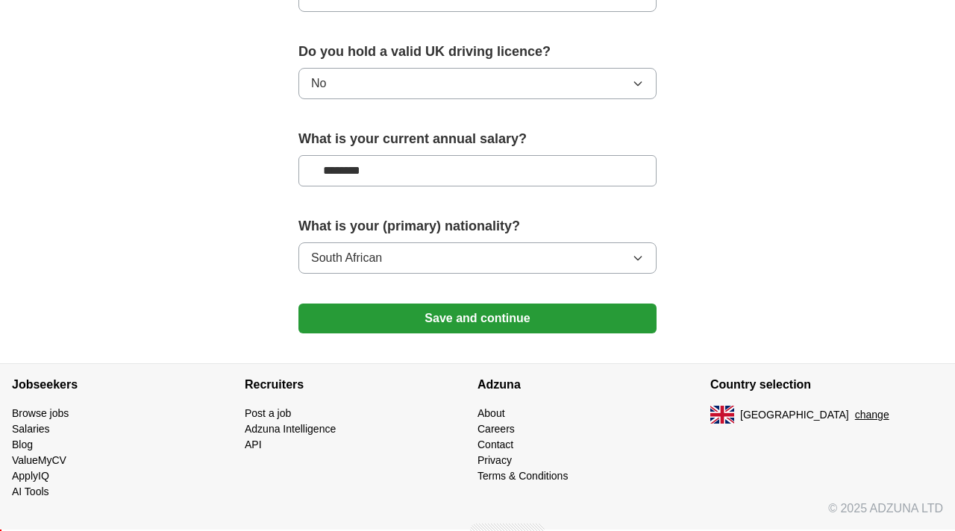
click at [488, 331] on button "Save and continue" at bounding box center [477, 319] width 358 height 30
